Goal: Task Accomplishment & Management: Manage account settings

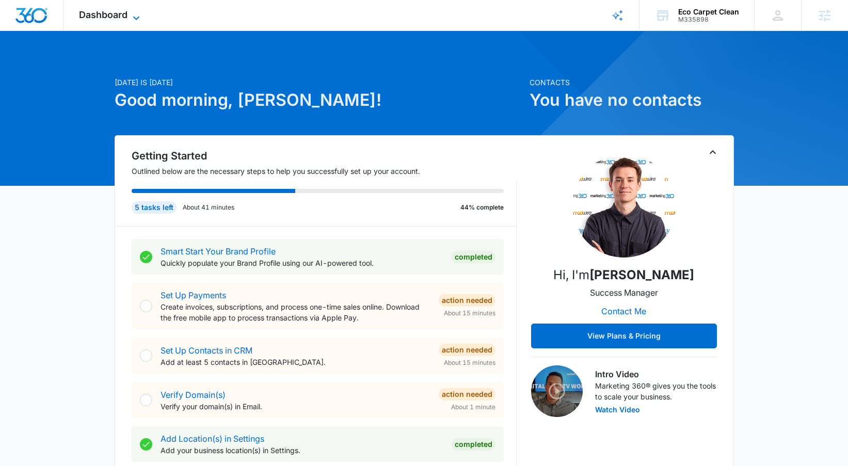
click at [103, 13] on span "Dashboard" at bounding box center [103, 14] width 49 height 11
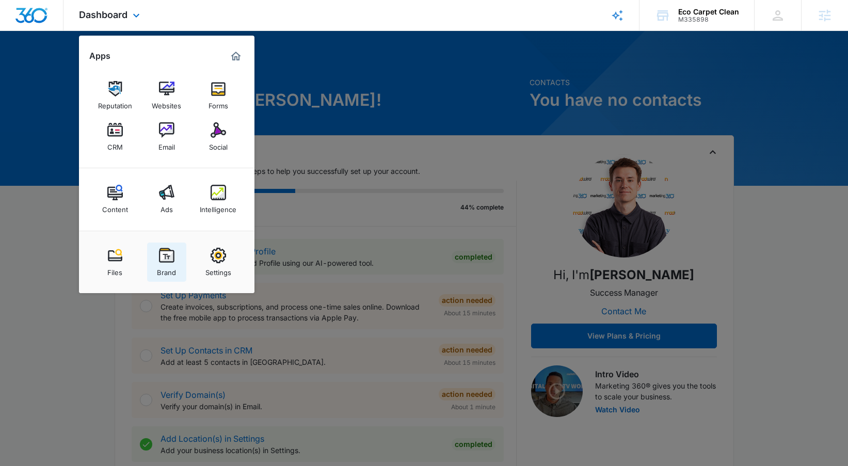
click at [165, 266] on div "Brand" at bounding box center [166, 269] width 19 height 13
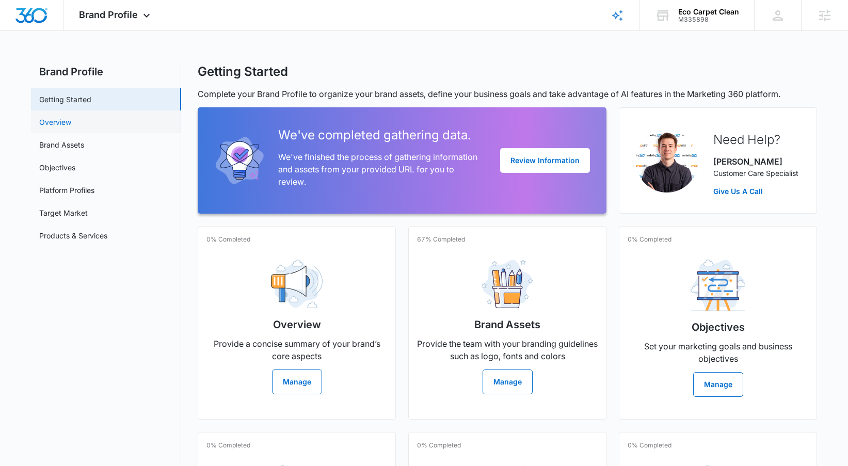
click at [71, 122] on link "Overview" at bounding box center [55, 122] width 32 height 11
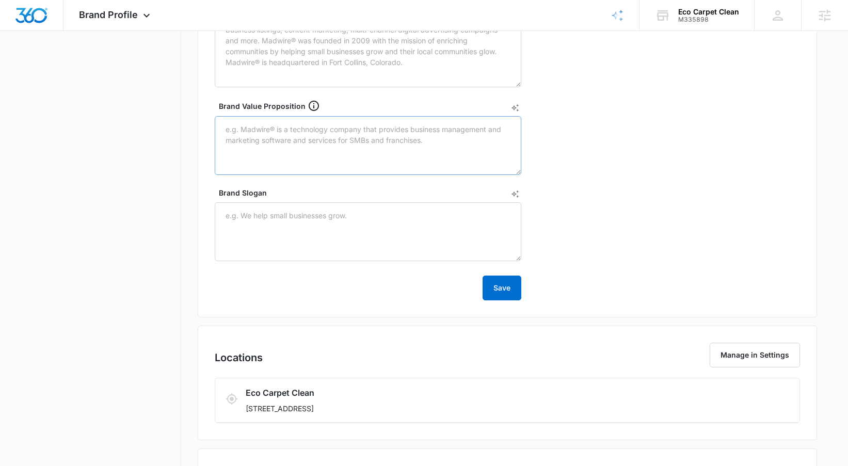
scroll to position [58, 0]
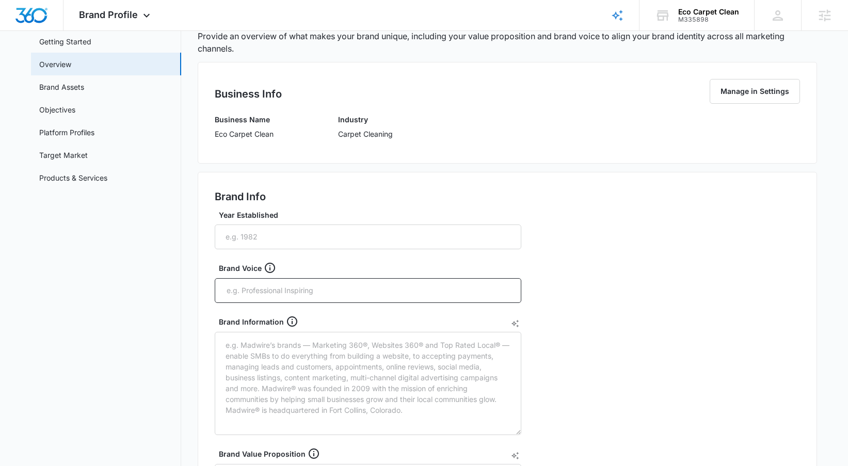
click at [262, 130] on p "Eco Carpet Clean" at bounding box center [244, 134] width 59 height 11
copy p "Eco Carpet Clean"
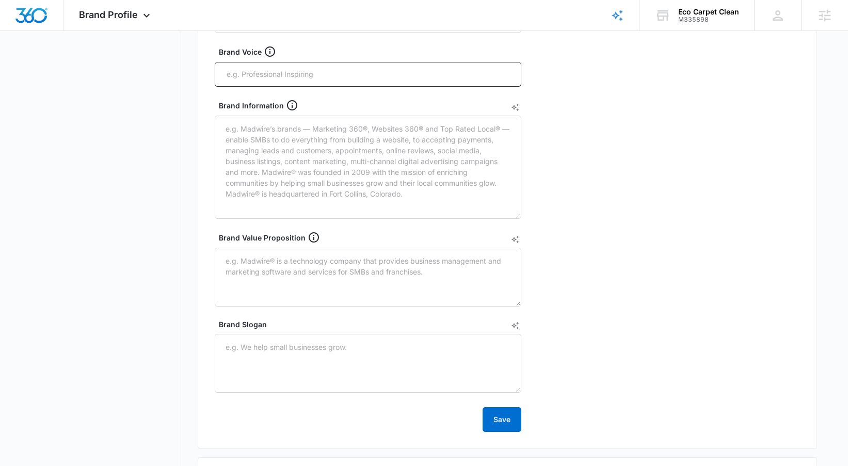
scroll to position [413, 0]
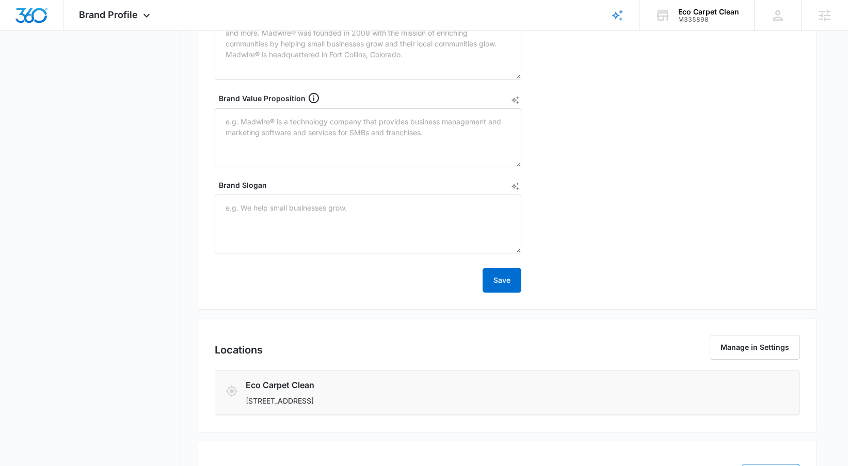
drag, startPoint x: 244, startPoint y: 385, endPoint x: 389, endPoint y: 401, distance: 145.9
click at [389, 401] on div "Eco Carpet Clean [STREET_ADDRESS]" at bounding box center [508, 392] width 564 height 27
copy div "Eco Carpet Clean [STREET_ADDRESS]"
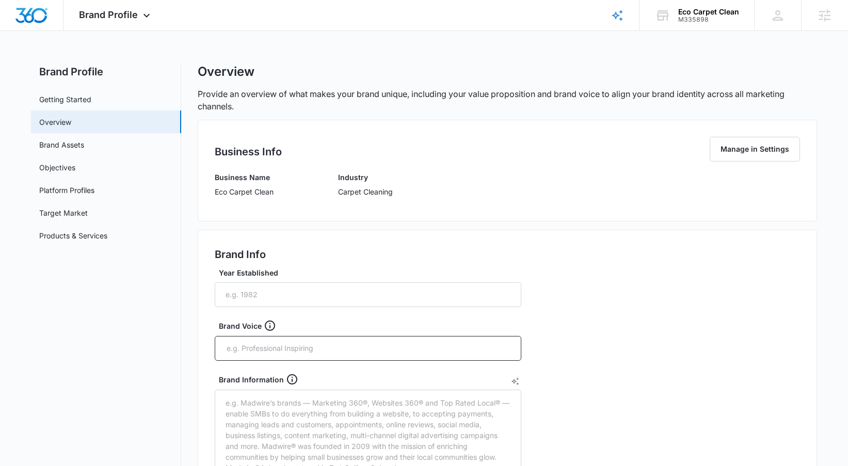
drag, startPoint x: 340, startPoint y: 178, endPoint x: 388, endPoint y: 188, distance: 49.2
click at [388, 188] on div "Industry Carpet Cleaning" at bounding box center [365, 188] width 55 height 33
drag, startPoint x: 402, startPoint y: 195, endPoint x: 335, endPoint y: 174, distance: 69.7
click at [335, 174] on div "Business Name Eco Carpet Clean Industry Carpet Cleaning" at bounding box center [507, 188] width 585 height 33
copy div "Industry Carpet Cleaning"
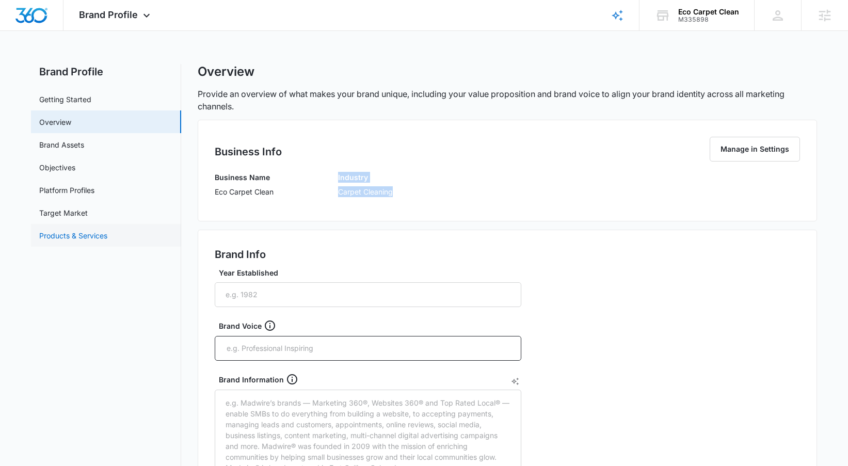
click at [95, 240] on link "Products & Services" at bounding box center [73, 235] width 68 height 11
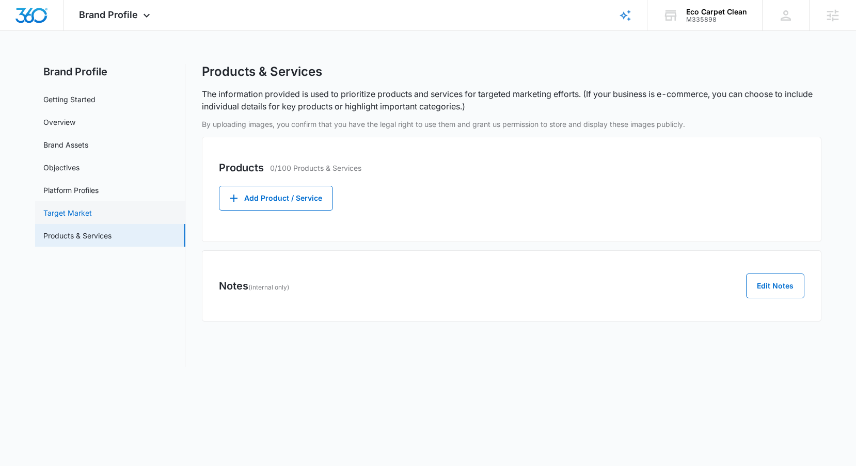
click at [92, 218] on link "Target Market" at bounding box center [67, 212] width 49 height 11
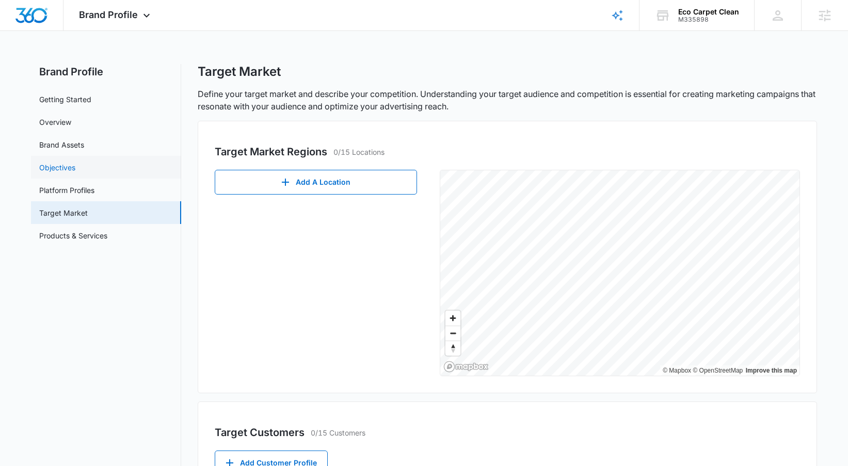
click at [75, 162] on link "Objectives" at bounding box center [57, 167] width 36 height 11
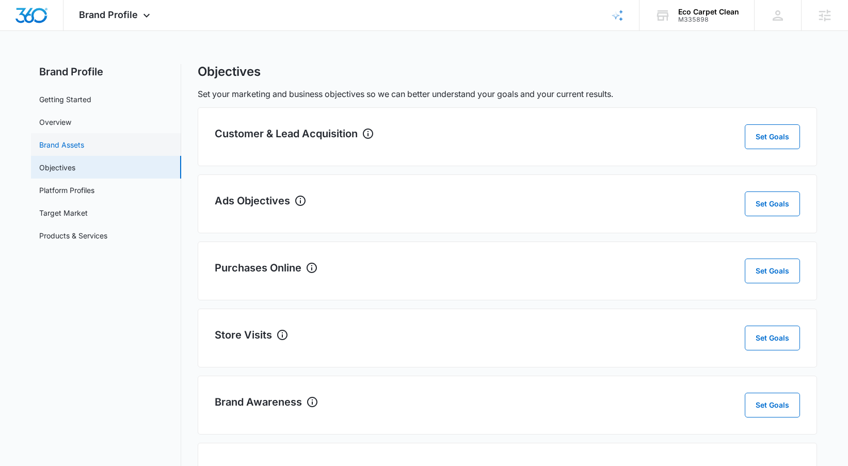
click at [84, 139] on link "Brand Assets" at bounding box center [61, 144] width 45 height 11
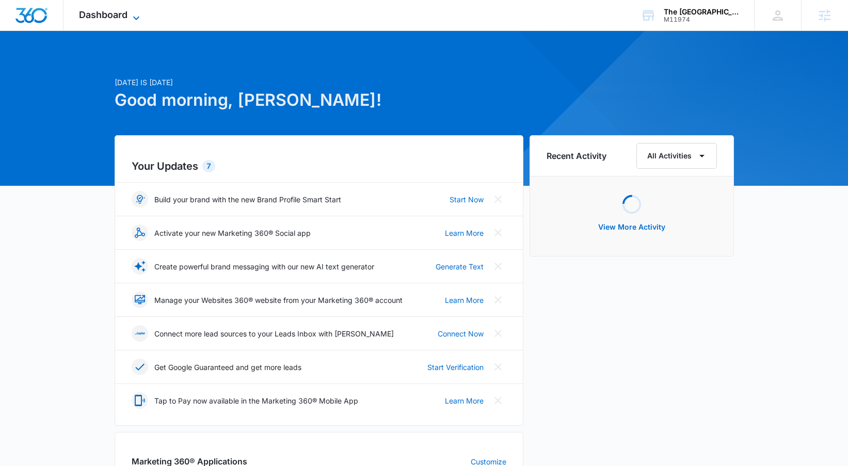
click at [105, 15] on span "Dashboard" at bounding box center [103, 14] width 49 height 11
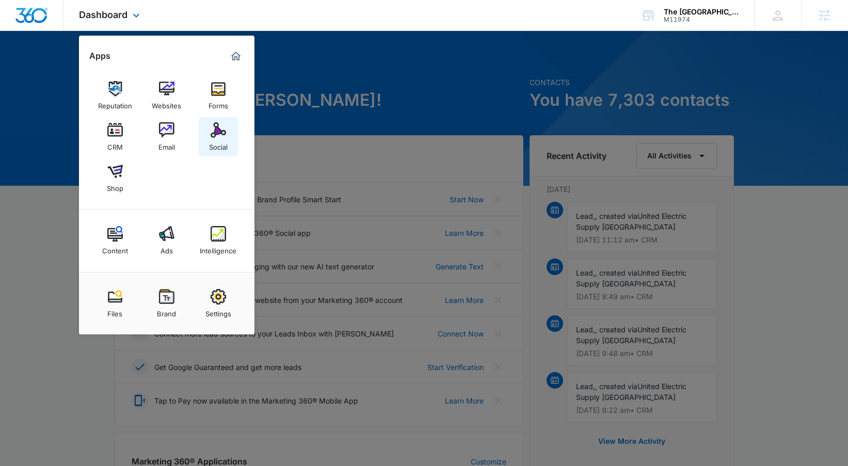
click at [220, 132] on img at bounding box center [218, 129] width 15 height 15
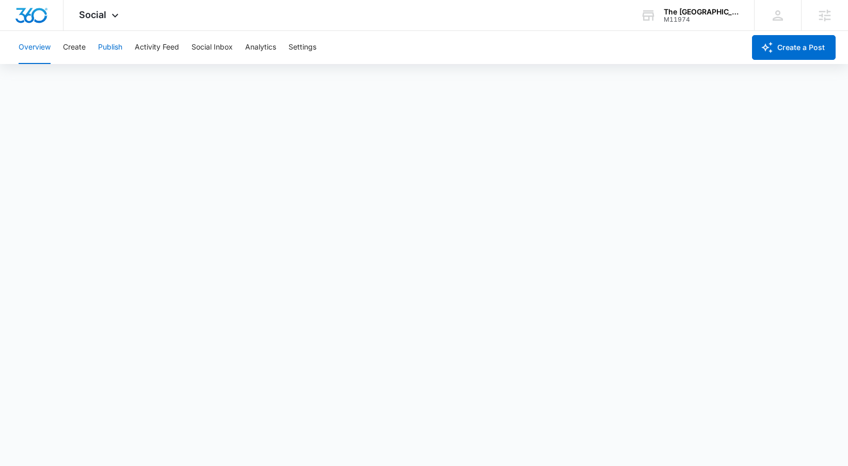
click at [102, 53] on button "Publish" at bounding box center [110, 47] width 24 height 33
click at [92, 72] on button "Schedules" at bounding box center [78, 79] width 35 height 29
click at [69, 46] on button "Create" at bounding box center [74, 47] width 23 height 33
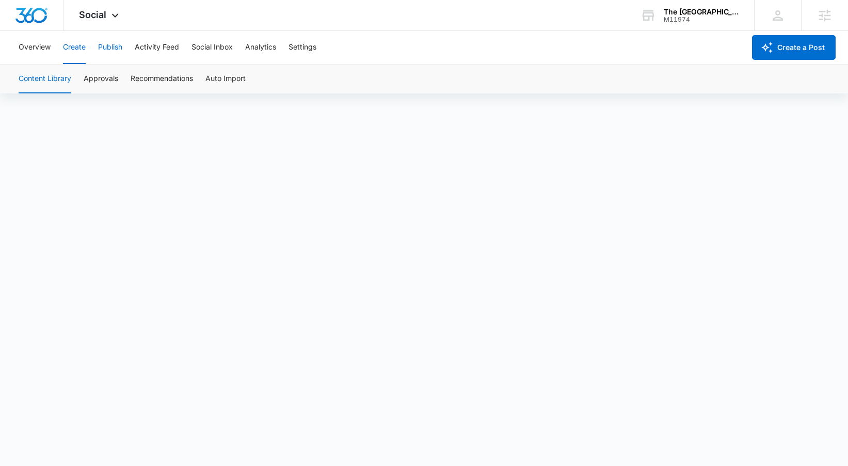
click at [114, 53] on button "Publish" at bounding box center [110, 47] width 24 height 33
click at [69, 47] on button "Create" at bounding box center [74, 47] width 23 height 33
click at [118, 13] on icon at bounding box center [115, 18] width 12 height 12
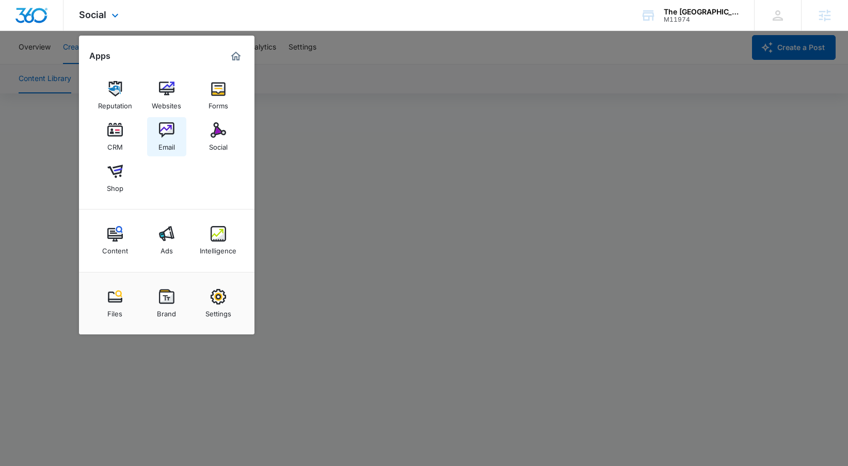
click at [168, 136] on img at bounding box center [166, 129] width 15 height 15
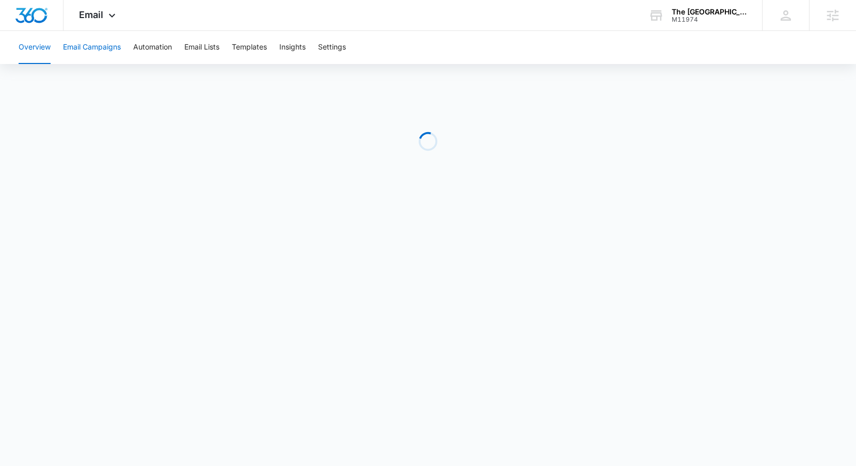
click at [112, 52] on button "Email Campaigns" at bounding box center [92, 47] width 58 height 33
click at [116, 16] on icon at bounding box center [112, 18] width 12 height 12
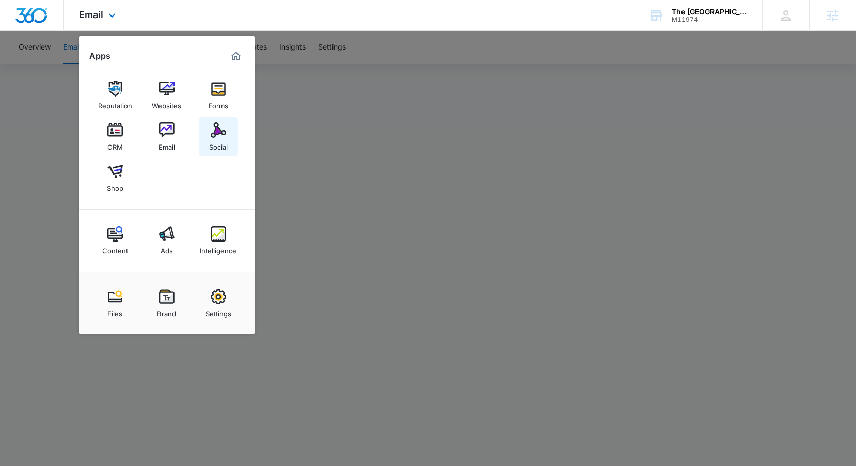
click at [222, 126] on img at bounding box center [218, 129] width 15 height 15
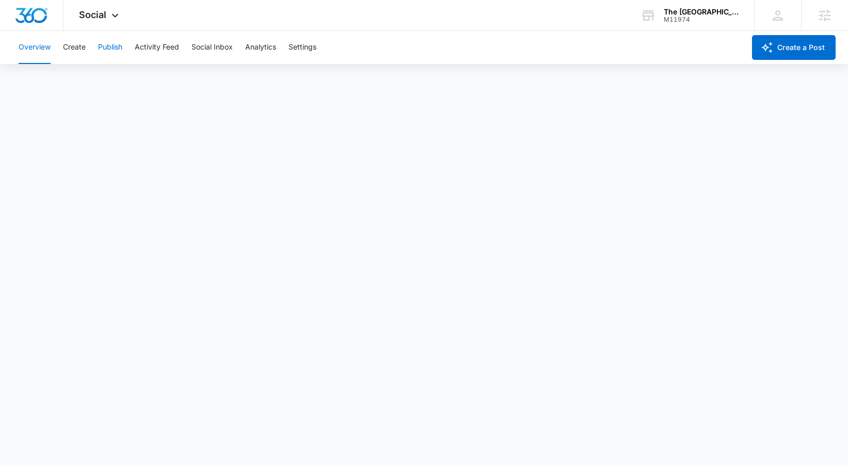
click at [100, 53] on button "Publish" at bounding box center [110, 47] width 24 height 33
click at [86, 81] on button "Schedules" at bounding box center [78, 79] width 35 height 29
click at [40, 85] on button "Calendar" at bounding box center [34, 79] width 30 height 29
click at [80, 55] on button "Create" at bounding box center [74, 47] width 23 height 33
click at [98, 50] on div "Overview Create Publish Activity Feed Social Inbox Analytics Settings" at bounding box center [378, 47] width 732 height 33
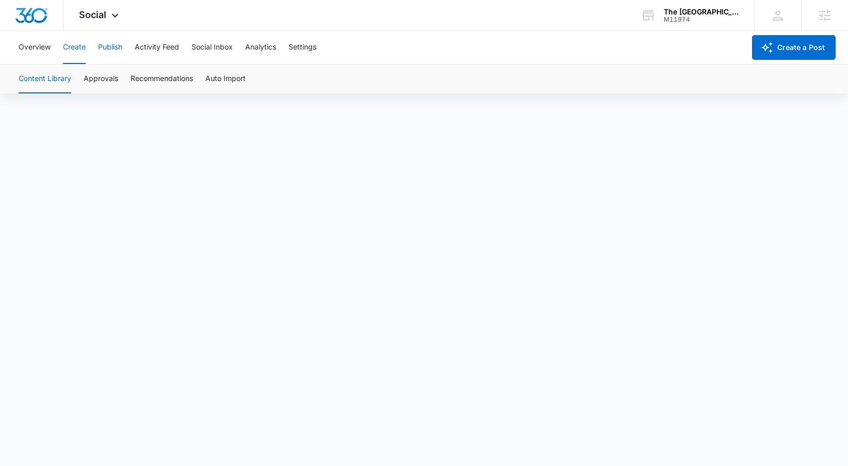
click at [102, 51] on button "Publish" at bounding box center [110, 47] width 24 height 33
click at [99, 78] on div "Calendar Schedules" at bounding box center [423, 79] width 823 height 29
click at [89, 77] on button "Schedules" at bounding box center [78, 79] width 35 height 29
click at [38, 76] on button "Calendar" at bounding box center [34, 79] width 30 height 29
click at [74, 61] on button "Create" at bounding box center [74, 47] width 23 height 33
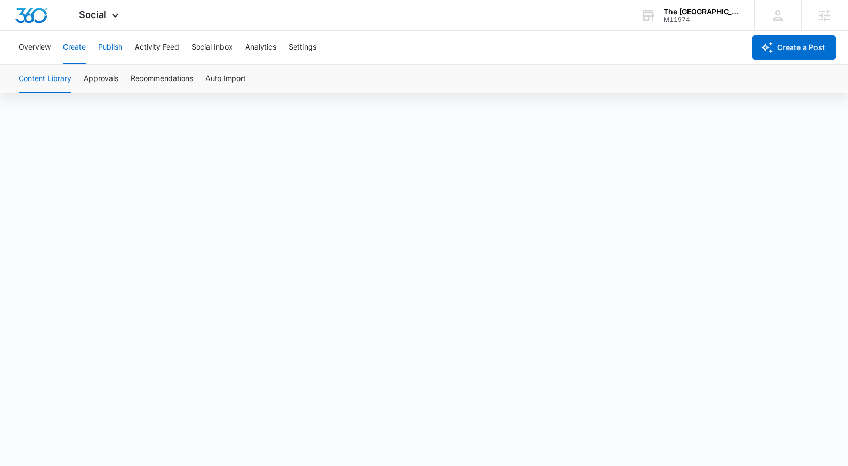
click at [106, 50] on button "Publish" at bounding box center [110, 47] width 24 height 33
click at [76, 49] on button "Create" at bounding box center [74, 47] width 23 height 33
click at [85, 81] on button "Approvals" at bounding box center [101, 79] width 35 height 29
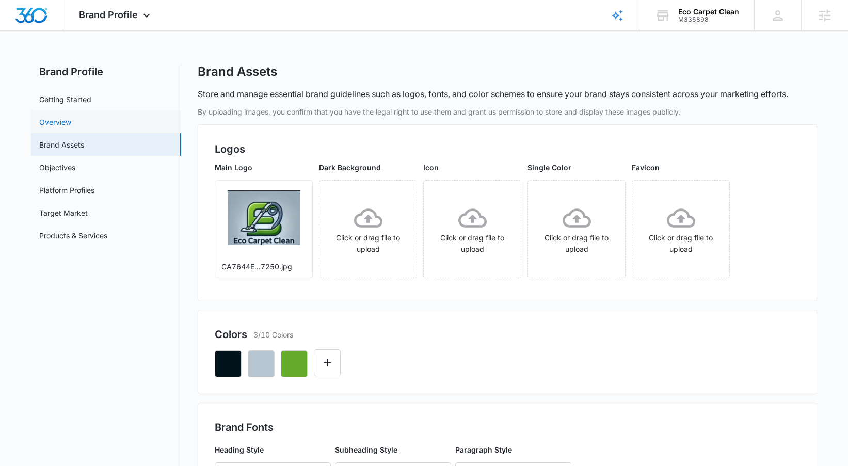
click at [71, 118] on link "Overview" at bounding box center [55, 122] width 32 height 11
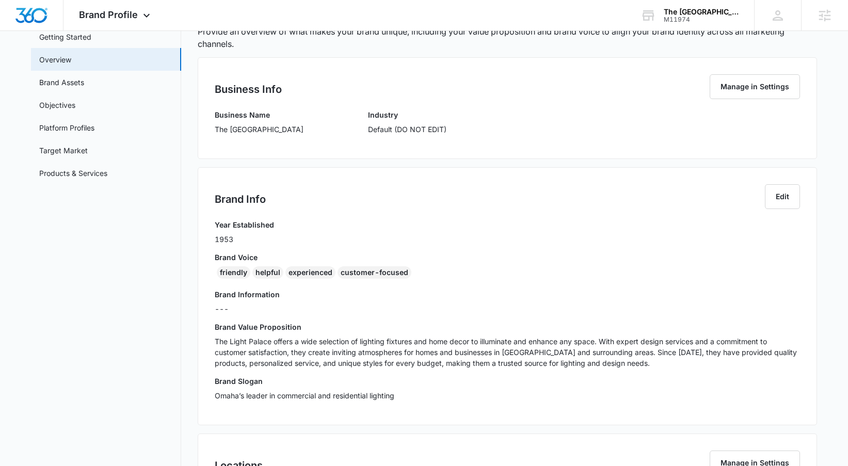
scroll to position [65, 0]
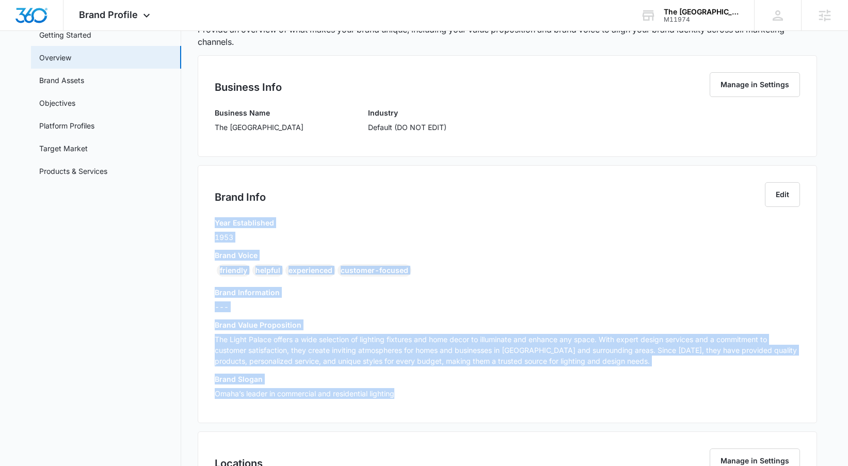
drag, startPoint x: 215, startPoint y: 221, endPoint x: 478, endPoint y: 391, distance: 313.5
click at [478, 391] on div "Year Established 1953 Brand Voice friendly helpful experienced customer-focused…" at bounding box center [507, 311] width 585 height 189
copy div "Year Established 1953 Brand Voice friendly helpful experienced customer-focused…"
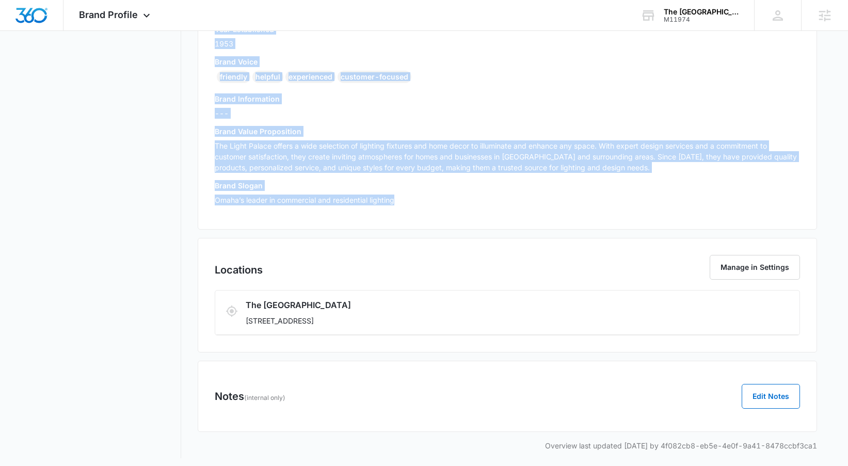
scroll to position [263, 0]
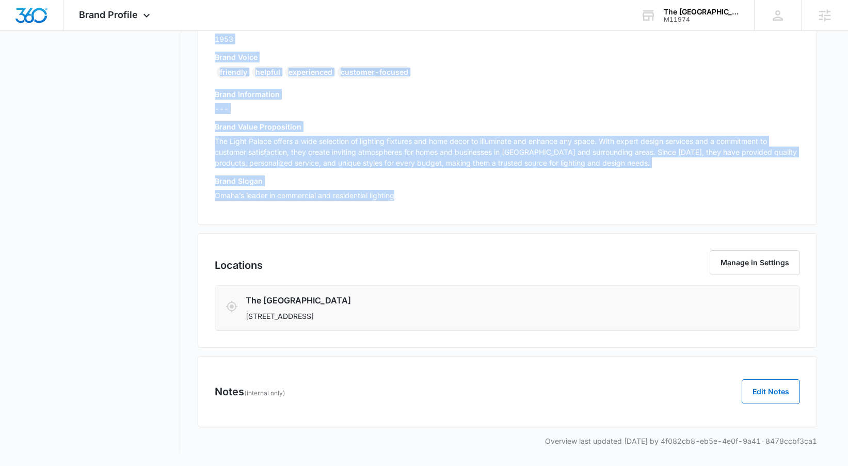
drag, startPoint x: 244, startPoint y: 297, endPoint x: 389, endPoint y: 322, distance: 147.6
click at [389, 322] on li "The Light Palace [STREET_ADDRESS]" at bounding box center [507, 308] width 584 height 44
copy div "The Light Palace [STREET_ADDRESS]"
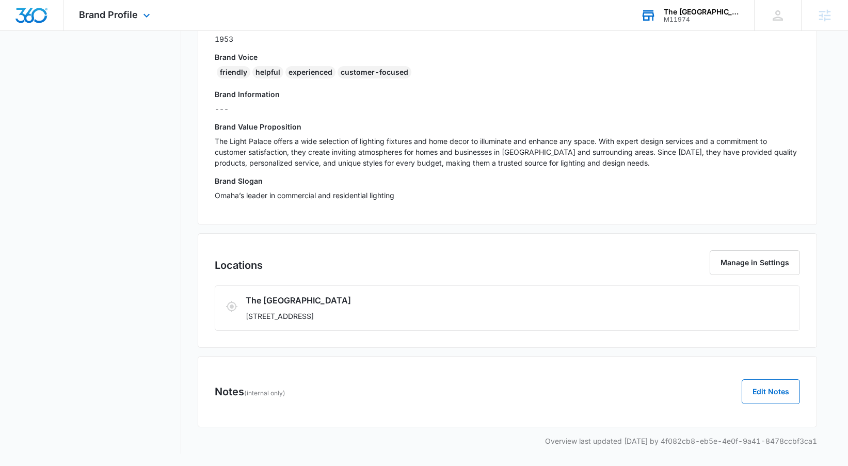
click at [690, 15] on div "The [GEOGRAPHIC_DATA]" at bounding box center [701, 12] width 75 height 8
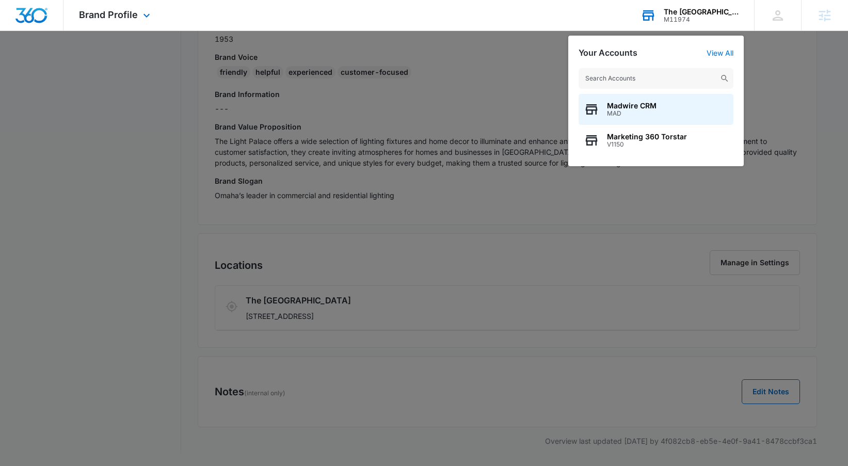
click at [653, 75] on input "text" at bounding box center [656, 78] width 155 height 21
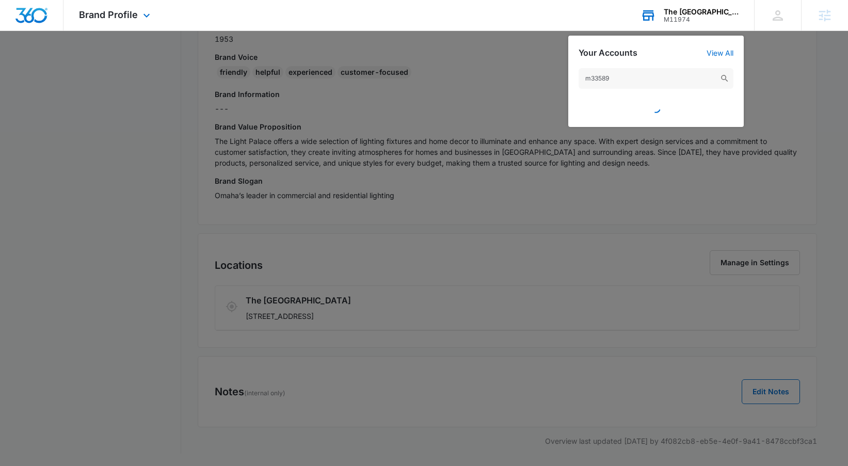
type input "m335898"
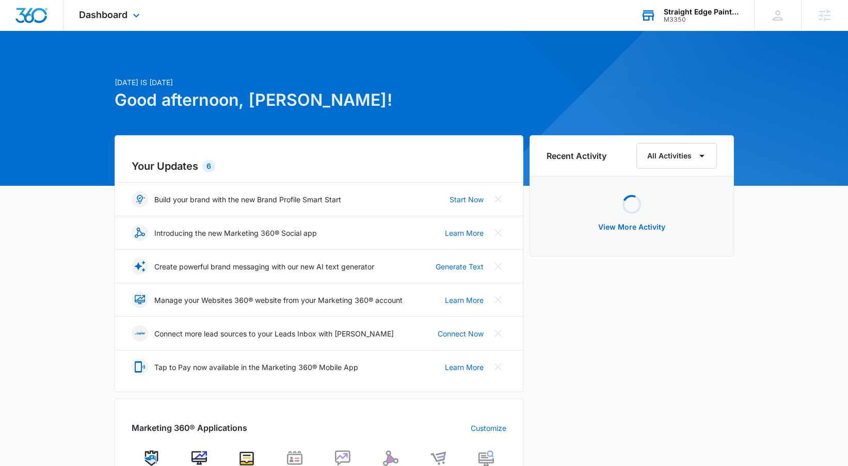
click at [685, 16] on div "M3350" at bounding box center [701, 19] width 75 height 7
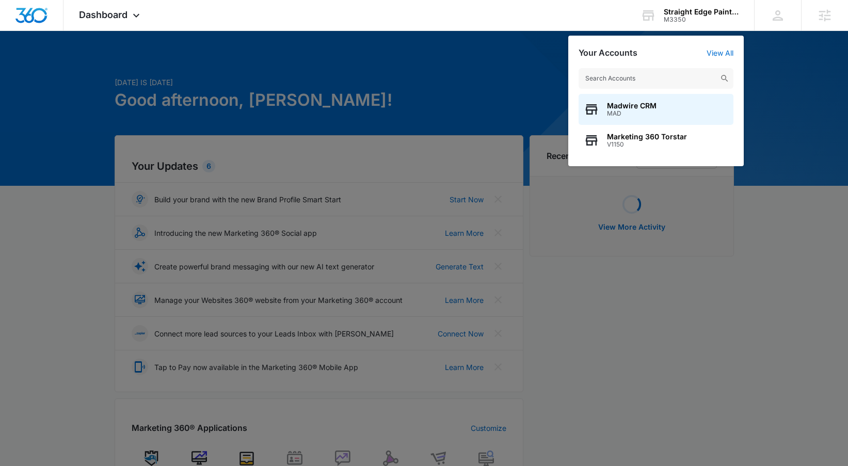
click at [647, 79] on input "text" at bounding box center [656, 78] width 155 height 21
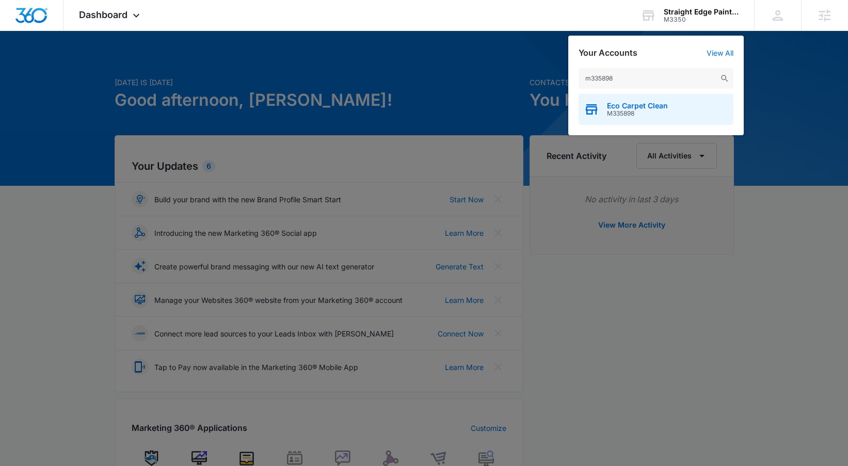
type input "m335898"
click at [649, 110] on span "M335898" at bounding box center [637, 113] width 61 height 7
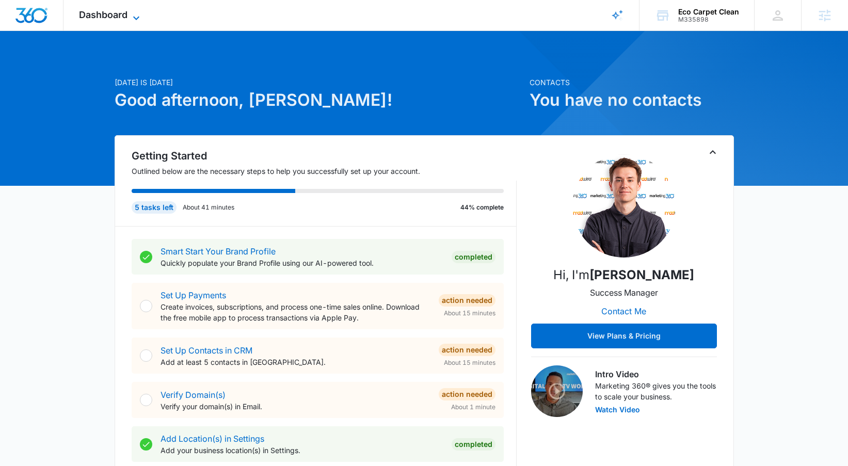
click at [103, 11] on span "Dashboard" at bounding box center [103, 14] width 49 height 11
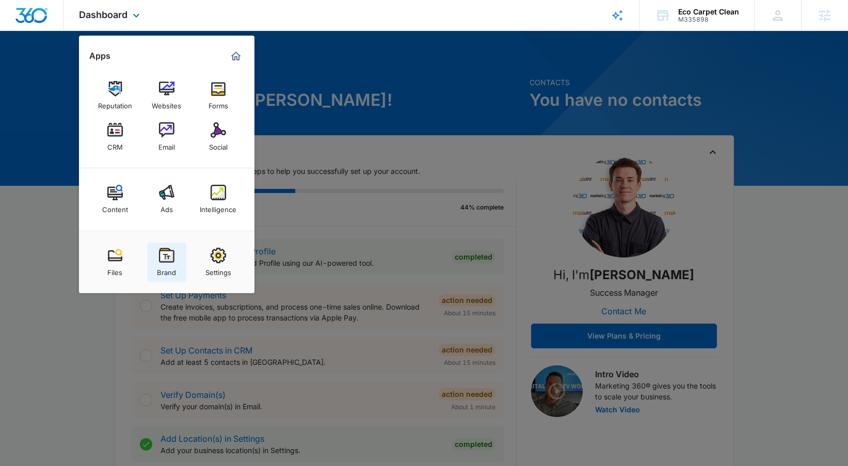
click at [174, 261] on img at bounding box center [166, 255] width 15 height 15
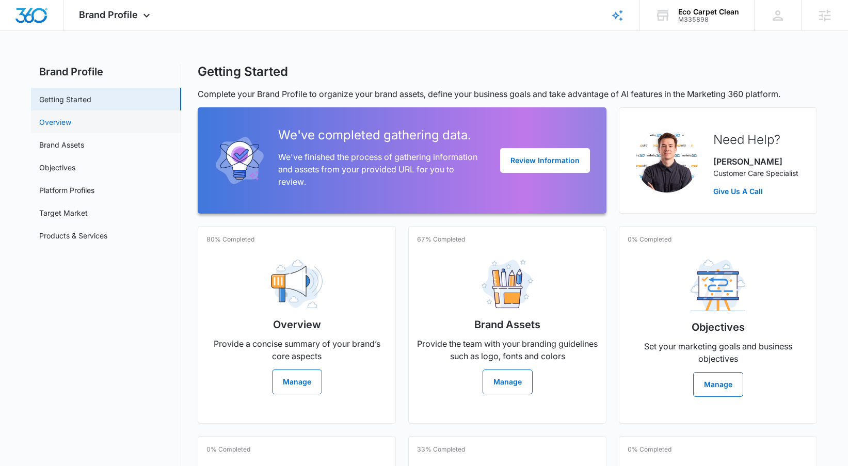
click at [71, 124] on link "Overview" at bounding box center [55, 122] width 32 height 11
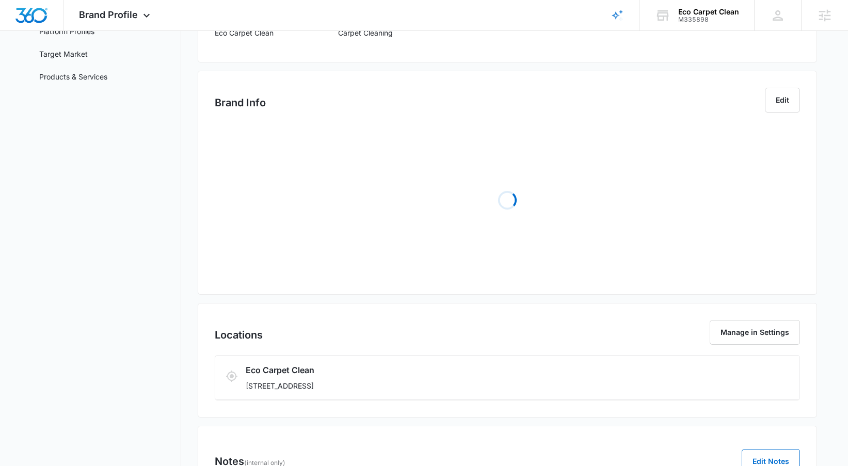
scroll to position [166, 0]
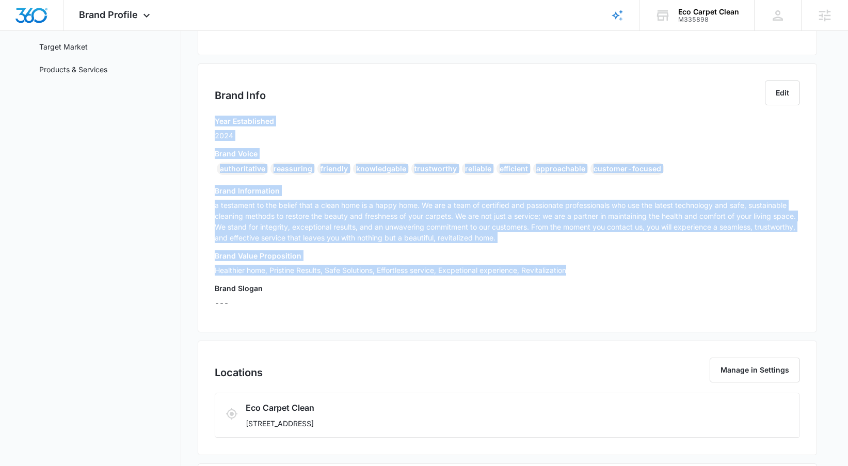
drag, startPoint x: 213, startPoint y: 120, endPoint x: 591, endPoint y: 275, distance: 408.3
click at [591, 275] on div "Brand Info Edit Year Established 2024 Brand Voice authoritative reassuring frie…" at bounding box center [507, 197] width 619 height 269
copy div "Year Established 2024 Brand Voice authoritative reassuring friendly knowledgabl…"
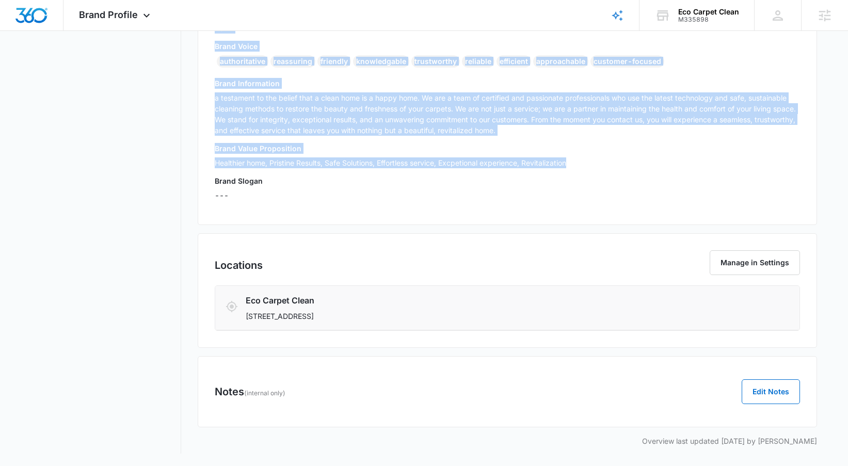
drag, startPoint x: 244, startPoint y: 315, endPoint x: 393, endPoint y: 321, distance: 149.3
click at [393, 321] on div "Eco Carpet Clean [STREET_ADDRESS]" at bounding box center [508, 307] width 564 height 27
copy p "[STREET_ADDRESS]"
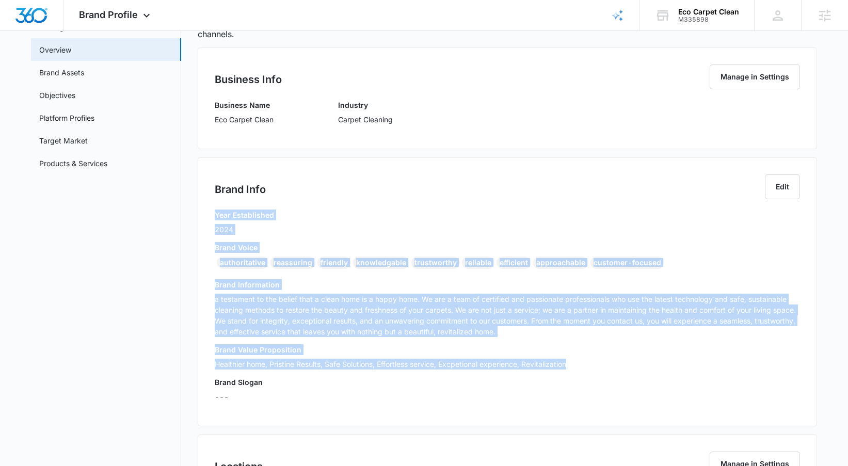
scroll to position [56, 0]
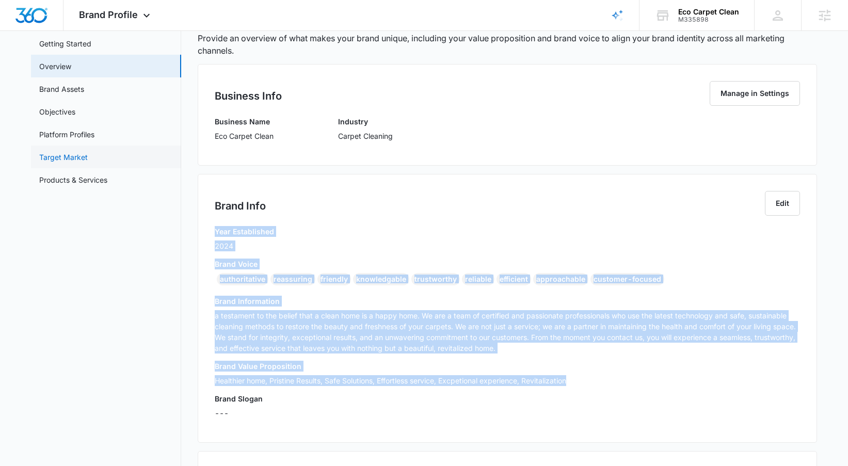
click at [88, 152] on link "Target Market" at bounding box center [63, 157] width 49 height 11
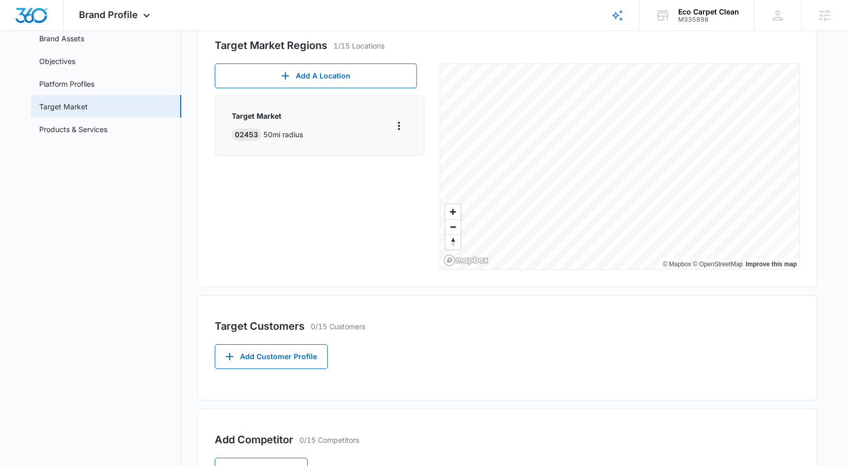
scroll to position [104, 0]
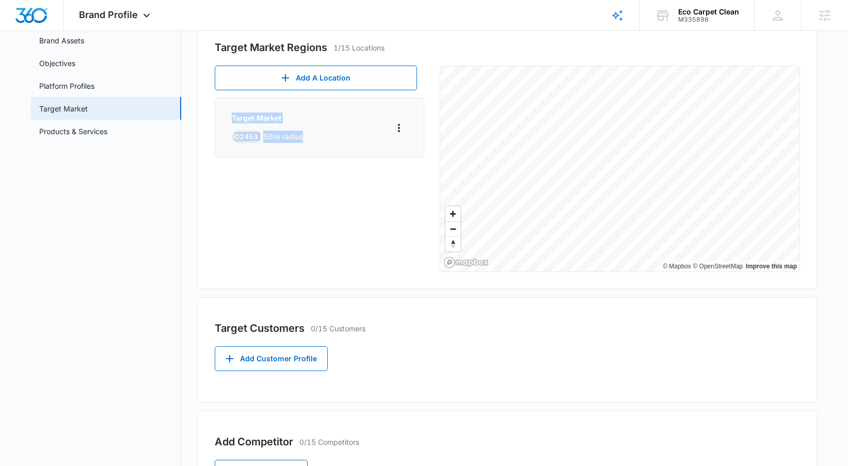
drag, startPoint x: 229, startPoint y: 117, endPoint x: 326, endPoint y: 137, distance: 99.0
click at [326, 137] on div "Target Market 02453 50 mi radius" at bounding box center [320, 128] width 210 height 60
copy div "Target Market 02453 50 mi radius"
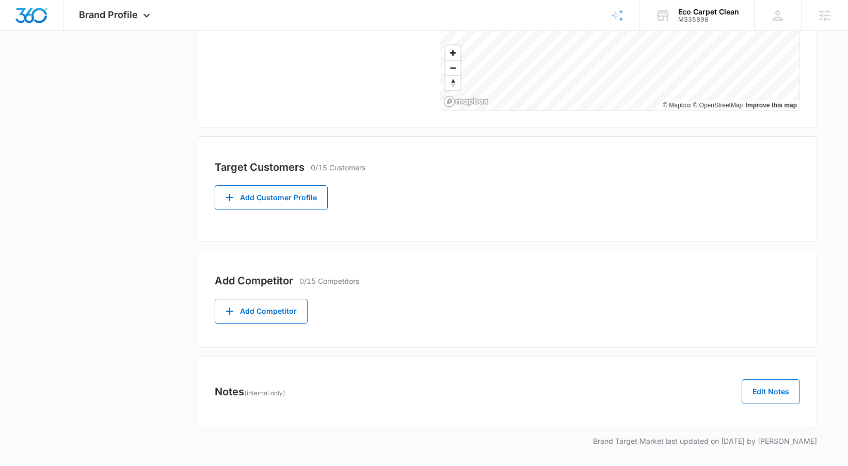
scroll to position [57, 0]
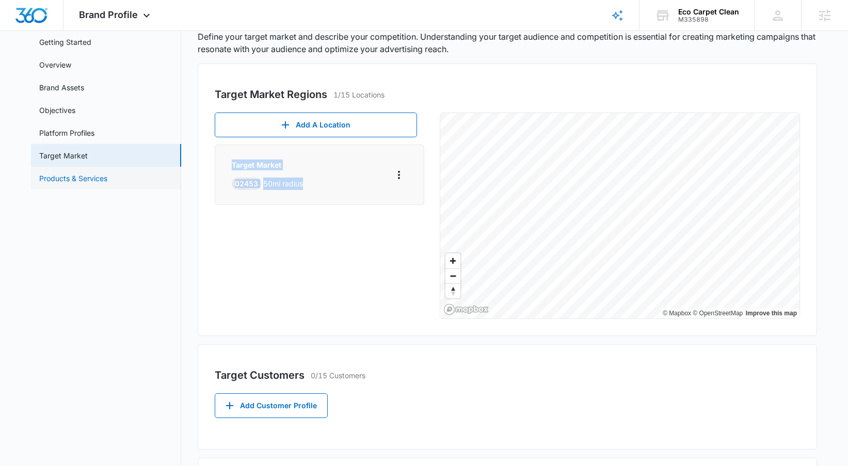
click at [107, 173] on link "Products & Services" at bounding box center [73, 178] width 68 height 11
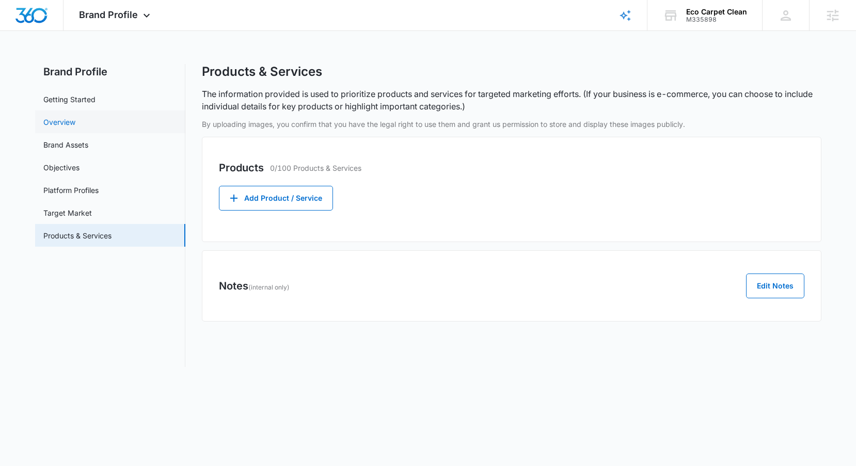
click at [75, 117] on link "Overview" at bounding box center [59, 122] width 32 height 11
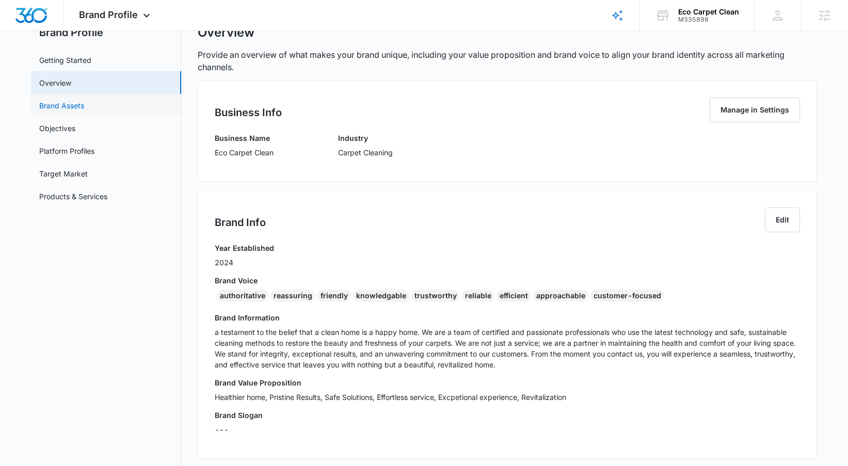
scroll to position [41, 0]
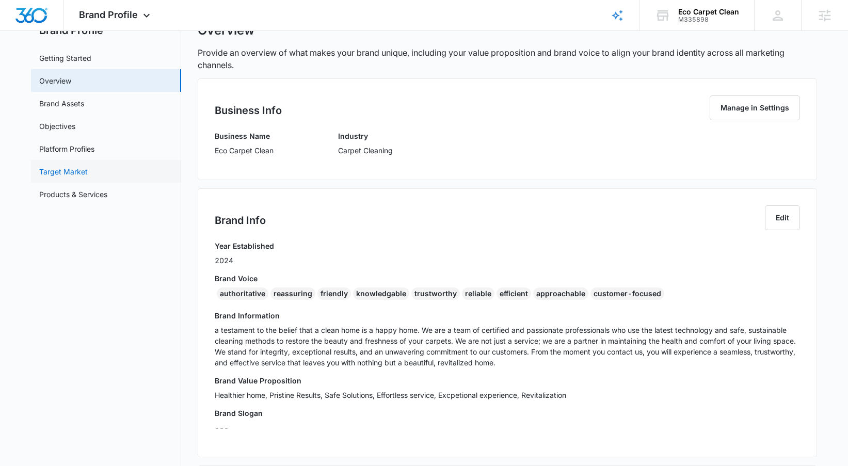
click at [88, 166] on link "Target Market" at bounding box center [63, 171] width 49 height 11
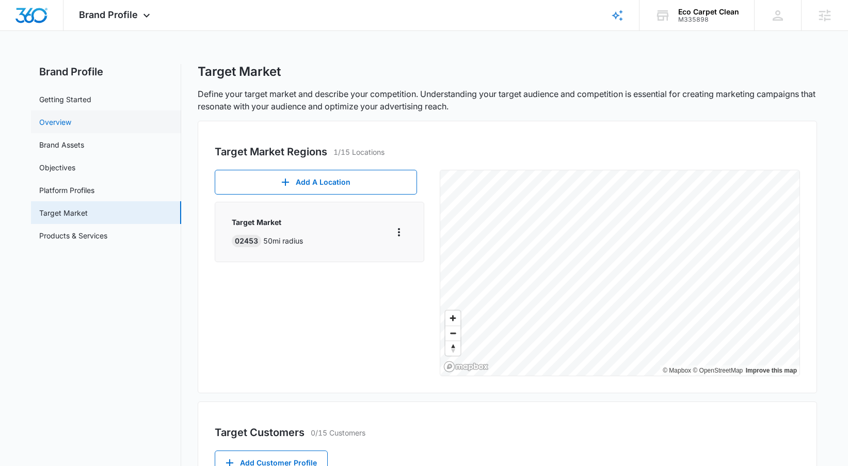
click at [71, 125] on link "Overview" at bounding box center [55, 122] width 32 height 11
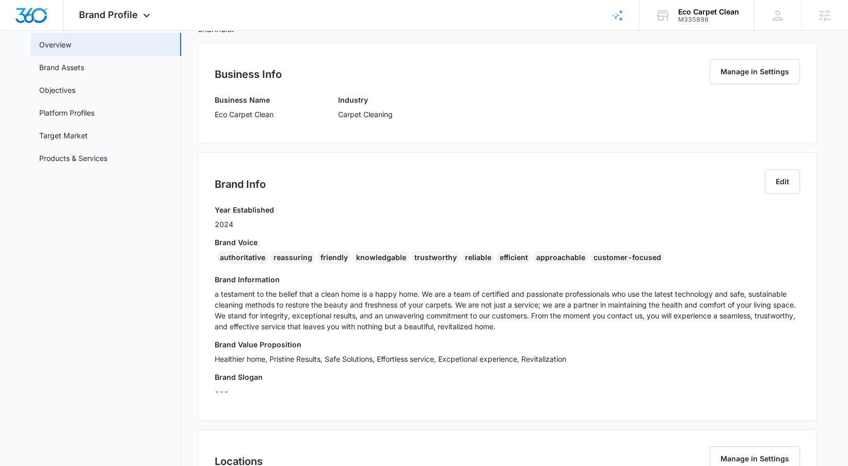
scroll to position [73, 0]
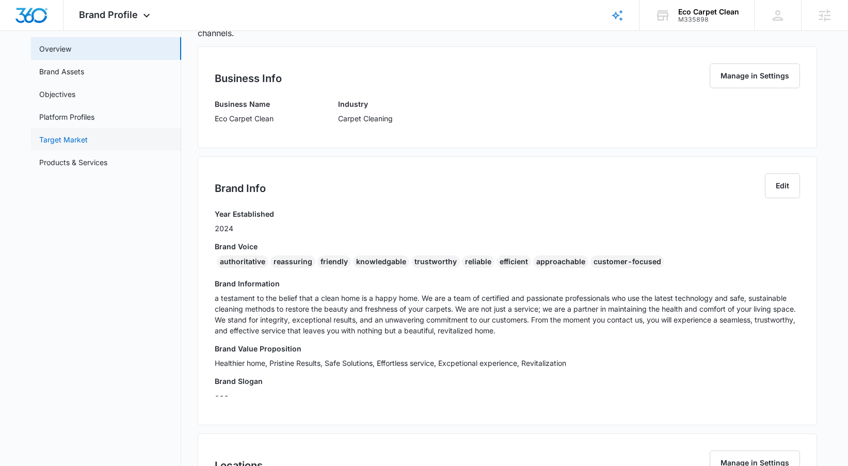
click at [88, 140] on link "Target Market" at bounding box center [63, 139] width 49 height 11
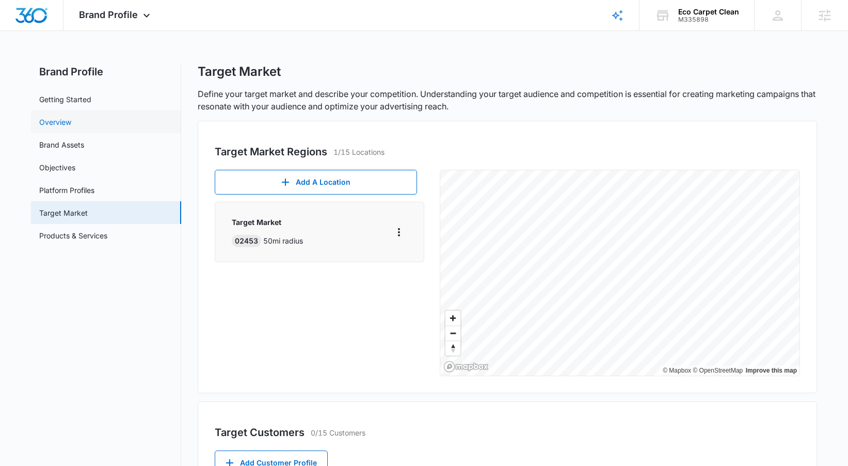
click at [71, 122] on link "Overview" at bounding box center [55, 122] width 32 height 11
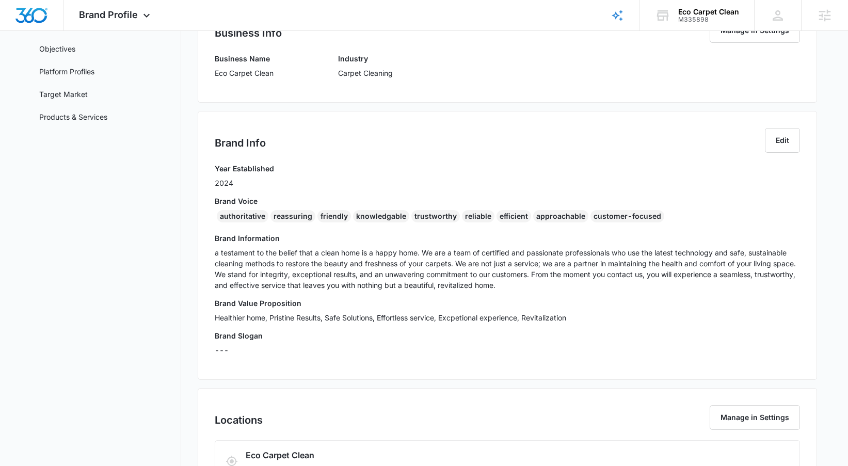
scroll to position [119, 0]
click at [409, 260] on p "a testament to the belief that a clean home is a happy home. We are a team of c…" at bounding box center [507, 268] width 585 height 43
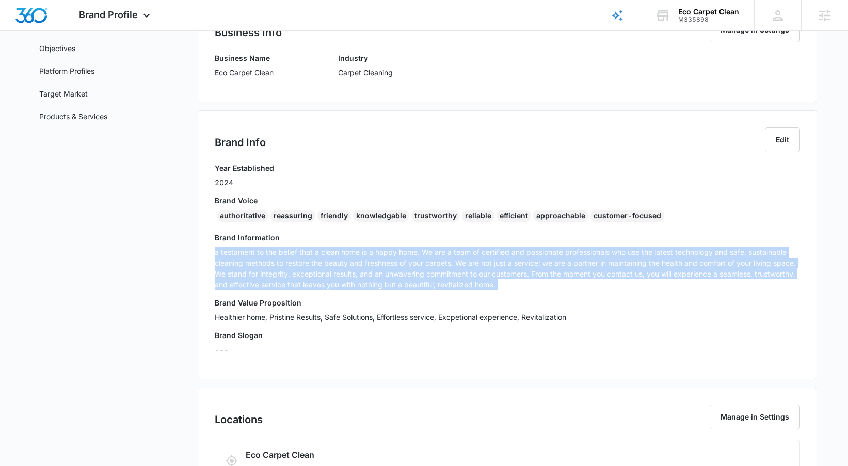
click at [409, 260] on p "a testament to the belief that a clean home is a happy home. We are a team of c…" at bounding box center [507, 268] width 585 height 43
copy p "a testament to the belief that a clean home is a happy home. We are a team of c…"
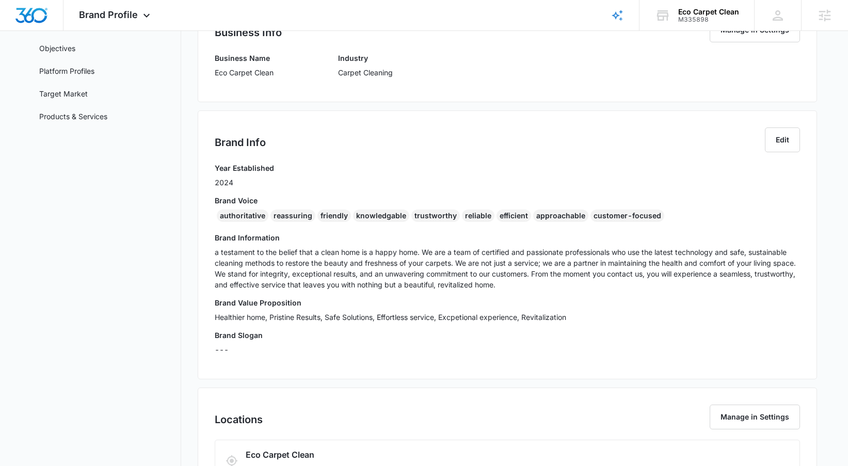
click at [521, 70] on div "Business Name Eco Carpet Clean Industry Carpet Cleaning" at bounding box center [507, 69] width 585 height 33
